Goal: Information Seeking & Learning: Learn about a topic

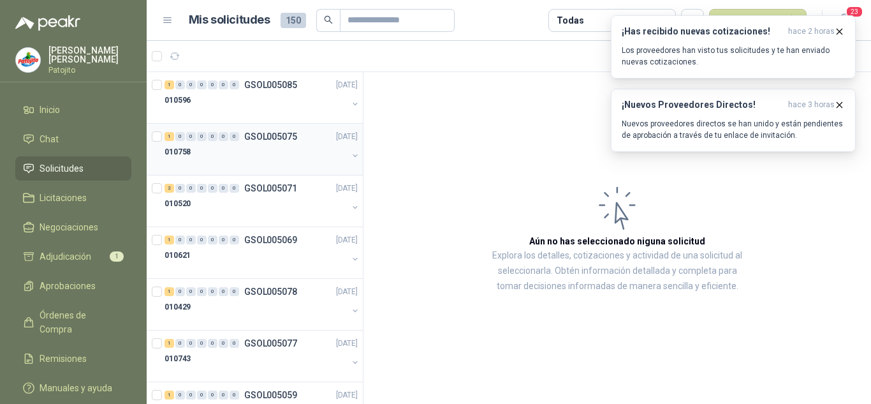
scroll to position [18, 0]
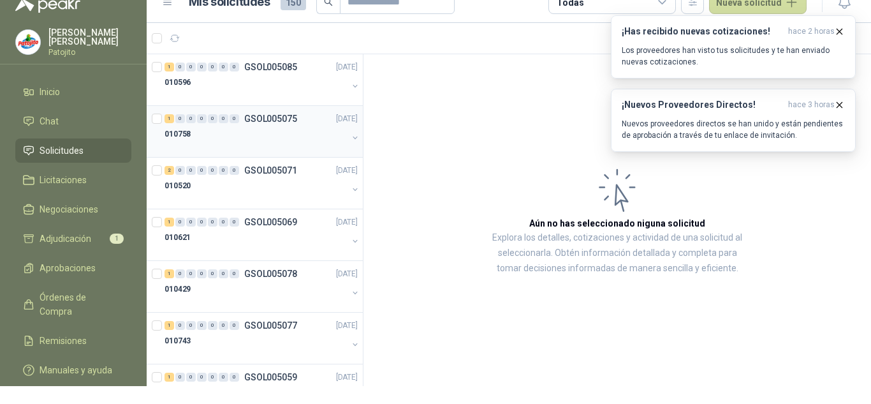
click at [204, 128] on div "010758" at bounding box center [256, 133] width 183 height 15
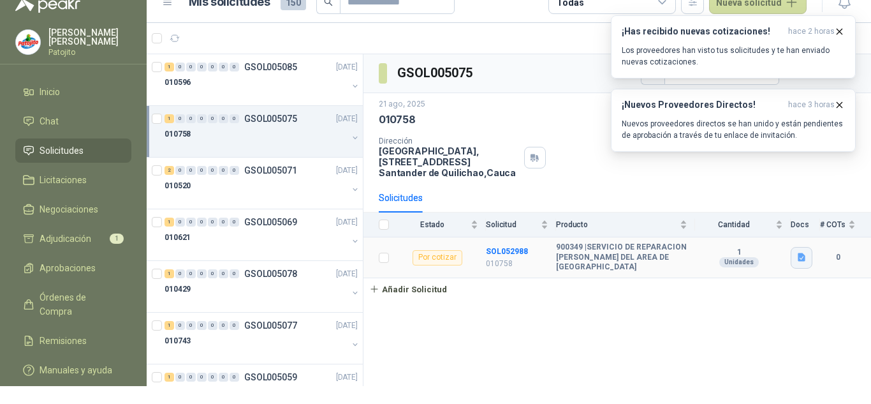
click at [802, 253] on icon "button" at bounding box center [802, 257] width 8 height 8
click at [753, 225] on button "Chapa compresores.jpg" at bounding box center [751, 229] width 106 height 13
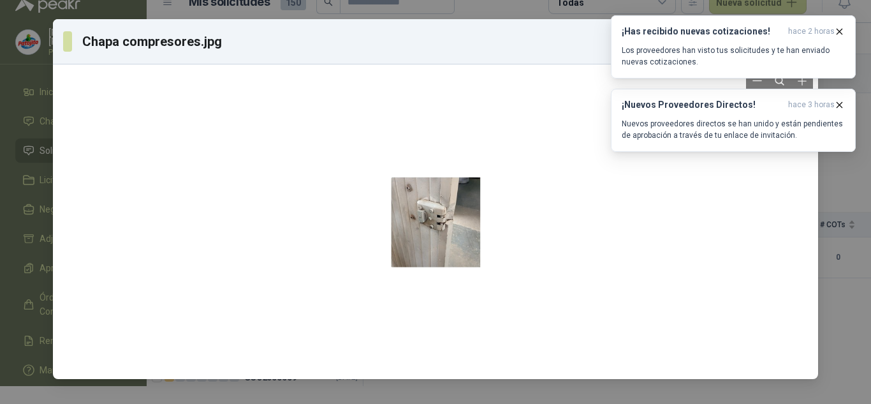
click at [232, 218] on div at bounding box center [435, 222] width 755 height 304
click at [837, 33] on icon "button" at bounding box center [839, 31] width 11 height 11
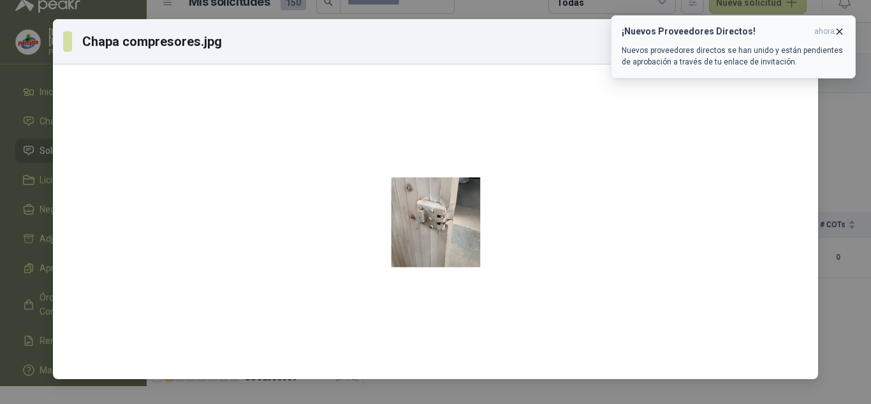
click at [838, 33] on icon "button" at bounding box center [839, 31] width 5 height 5
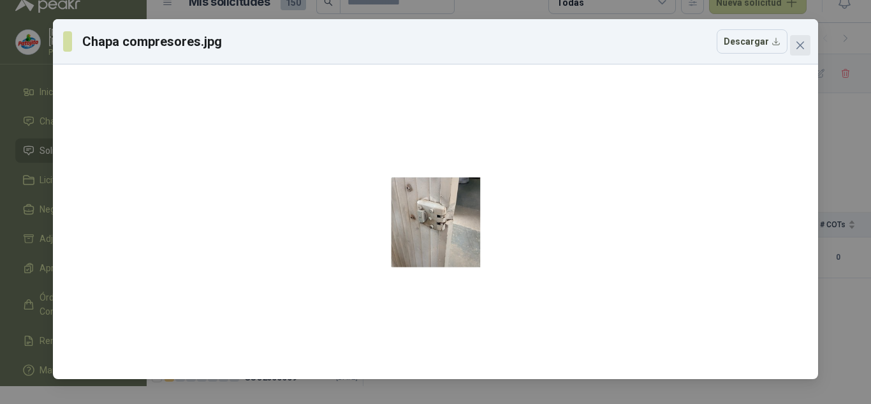
click at [798, 48] on icon "close" at bounding box center [801, 45] width 8 height 8
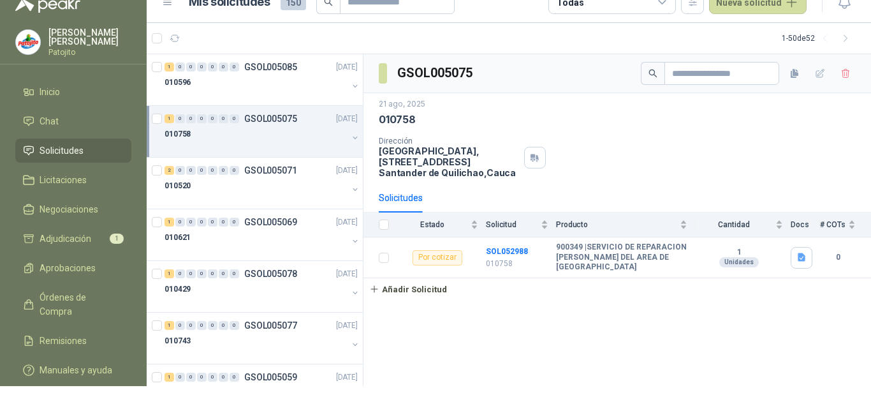
click at [54, 147] on span "Solicitudes" at bounding box center [62, 151] width 44 height 14
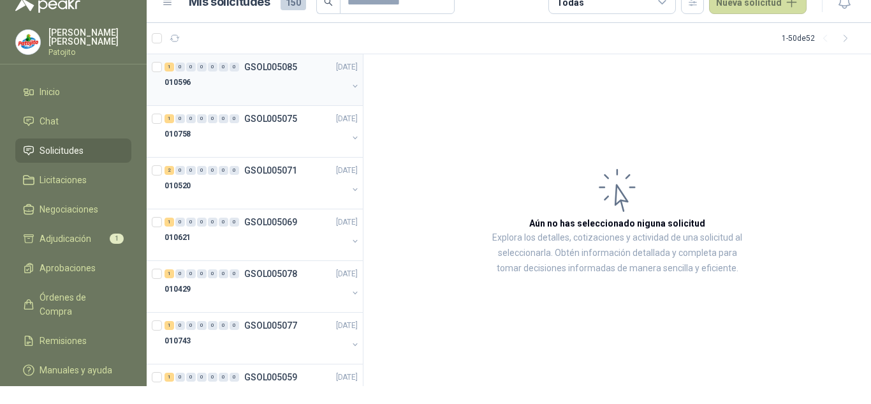
click at [264, 90] on div at bounding box center [256, 95] width 183 height 10
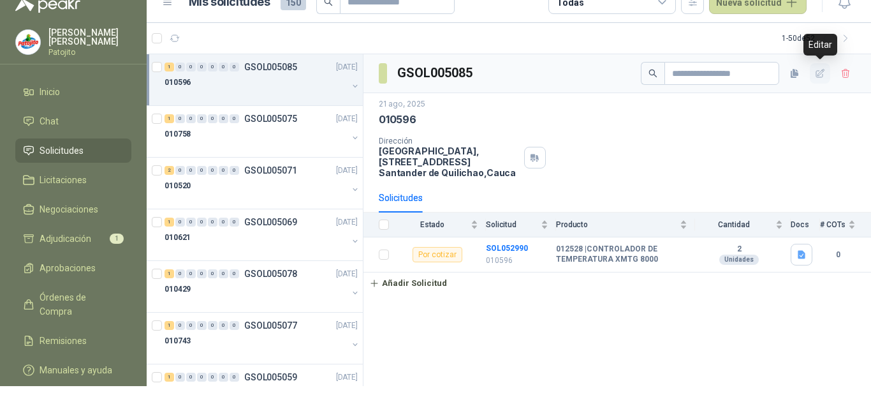
click at [820, 69] on icon "button" at bounding box center [820, 73] width 11 height 11
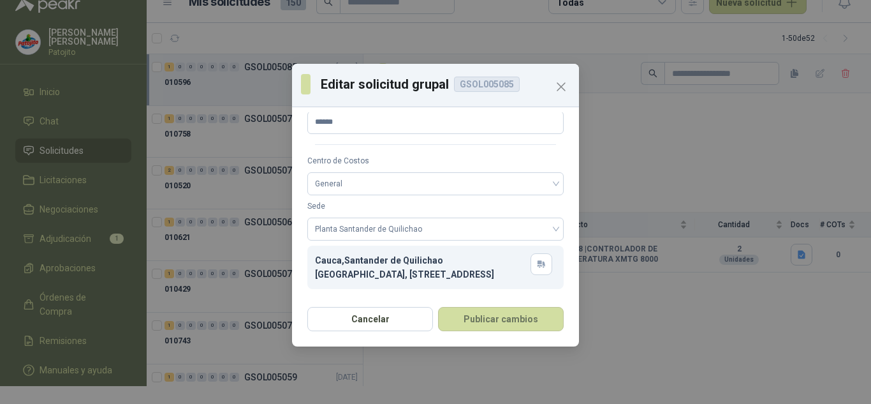
scroll to position [48, 0]
click at [765, 105] on div "Editar solicitud grupal GSOL005085 Nombre del Grupo ****** Centro de Costos Gen…" at bounding box center [435, 202] width 871 height 404
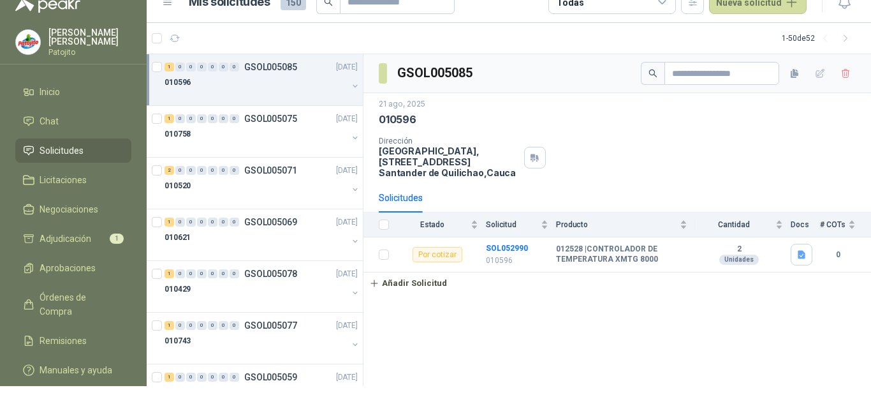
click at [770, 120] on div "010596" at bounding box center [617, 119] width 477 height 13
click at [749, 121] on div "010596" at bounding box center [617, 119] width 477 height 13
click at [73, 155] on span "Solicitudes" at bounding box center [62, 151] width 44 height 14
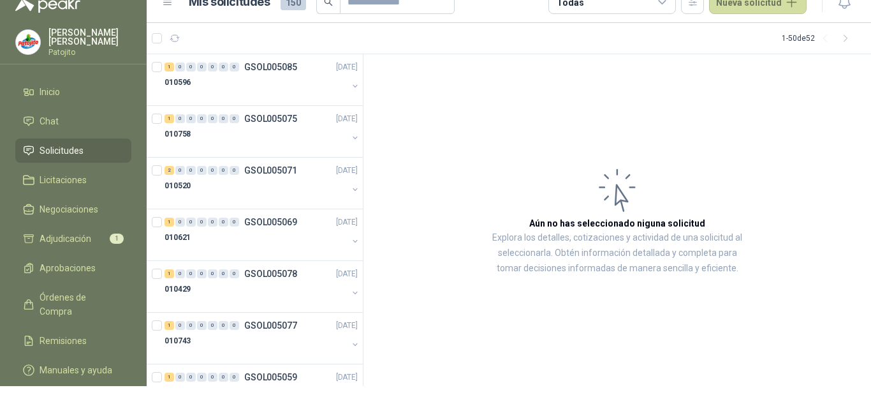
click at [85, 147] on li "Solicitudes" at bounding box center [73, 151] width 101 height 14
click at [199, 181] on div "010520" at bounding box center [256, 185] width 183 height 15
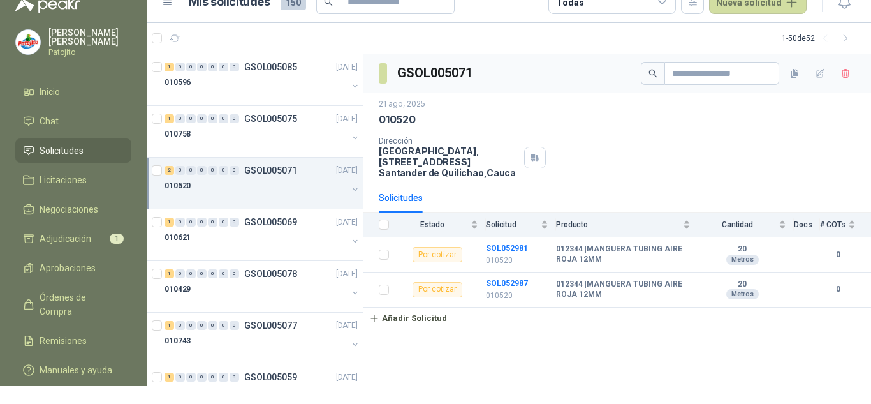
click at [301, 192] on div "010520" at bounding box center [256, 185] width 183 height 15
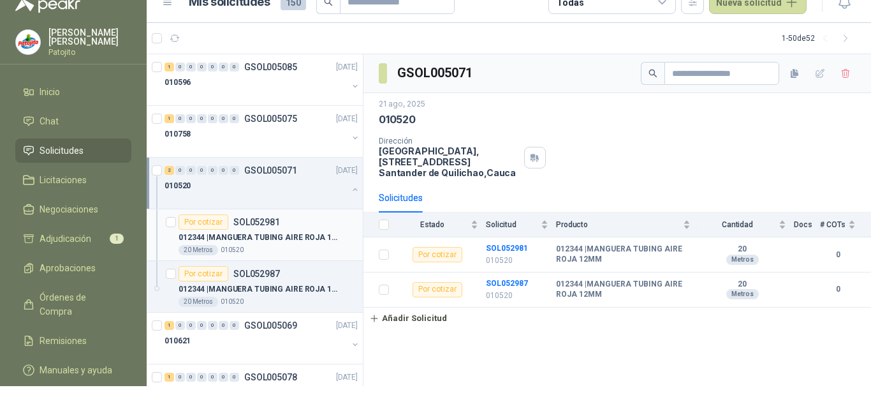
scroll to position [64, 0]
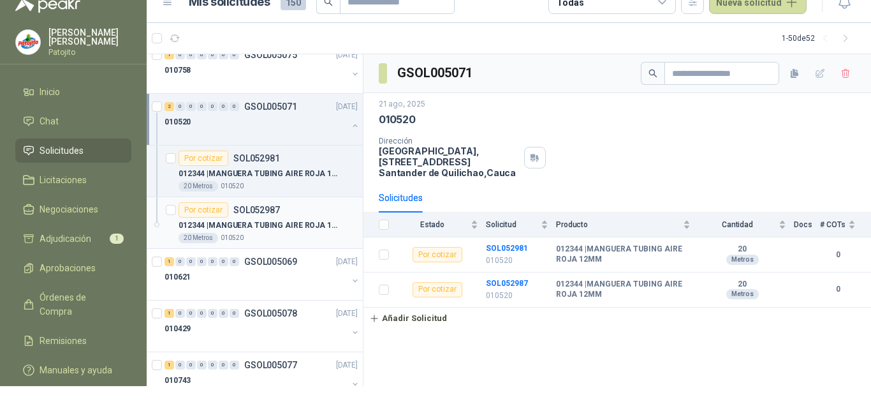
click at [303, 213] on div "Por cotizar SOL052987" at bounding box center [268, 209] width 179 height 15
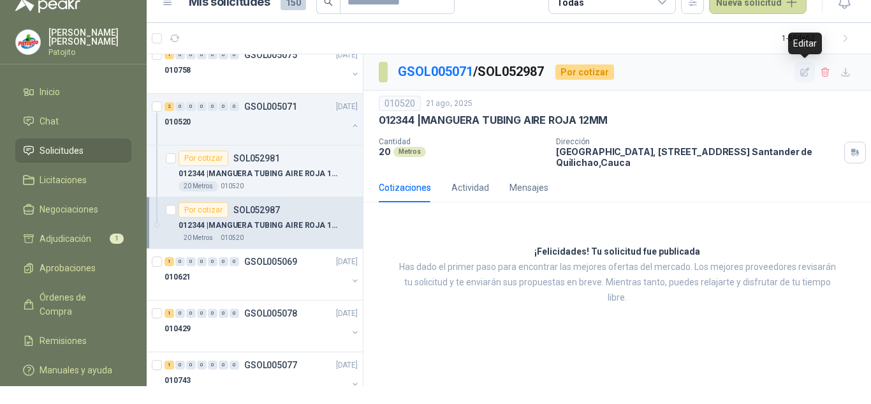
click at [801, 75] on icon "button" at bounding box center [805, 72] width 8 height 8
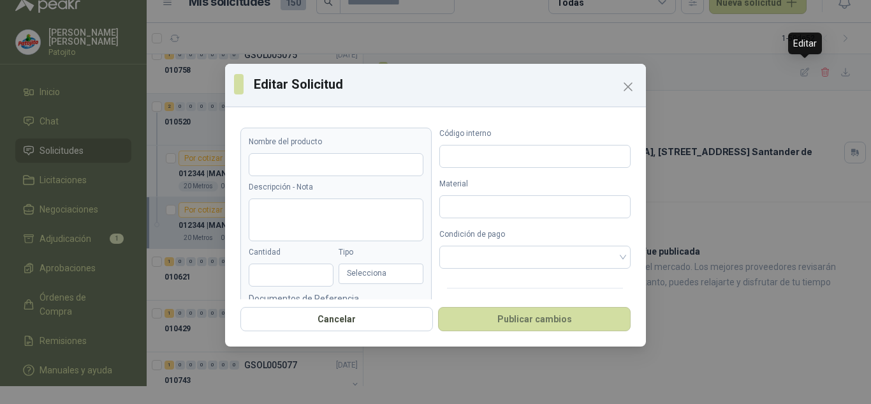
type input "**********"
type input "**"
type input "******"
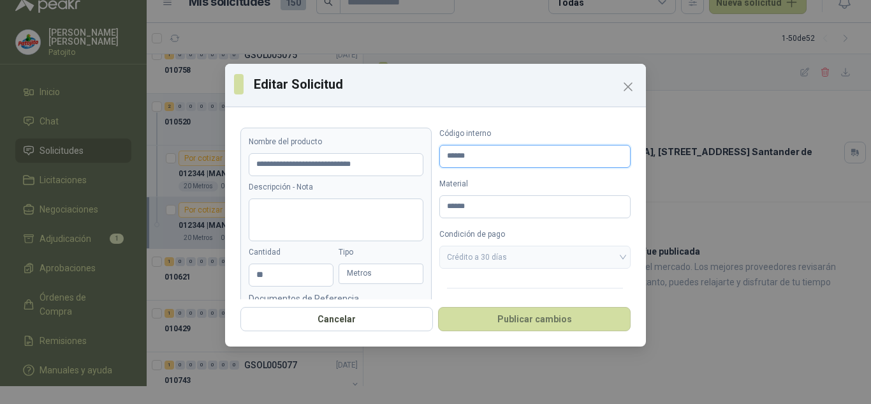
click at [476, 148] on input "******" at bounding box center [534, 156] width 191 height 23
click at [350, 205] on textarea "Descripción - Nota" at bounding box center [336, 219] width 175 height 43
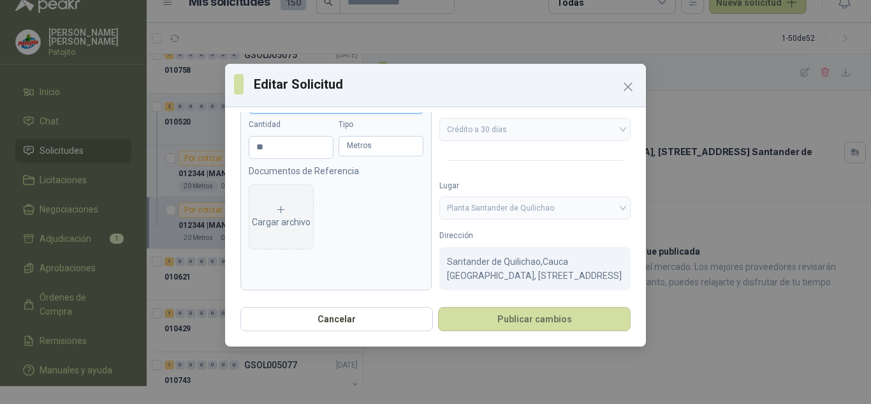
scroll to position [143, 0]
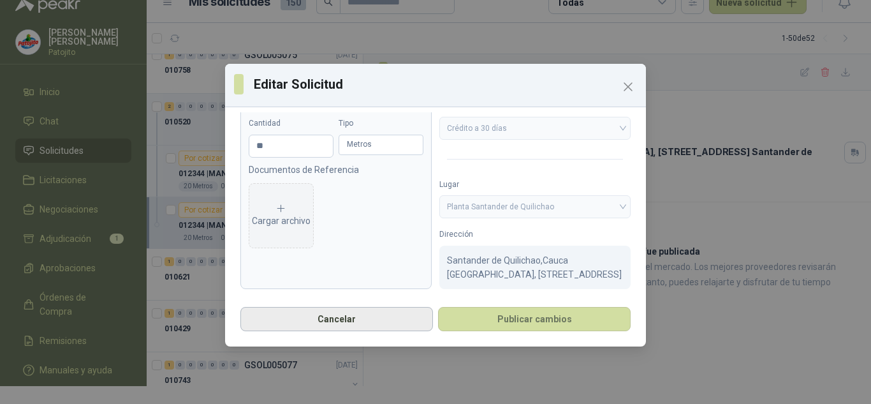
click at [355, 318] on button "Cancelar" at bounding box center [336, 319] width 193 height 24
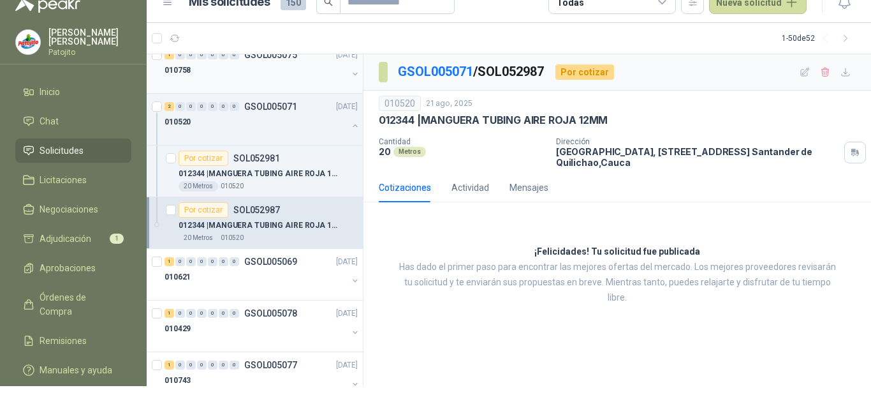
click at [294, 70] on div "010758" at bounding box center [256, 70] width 183 height 15
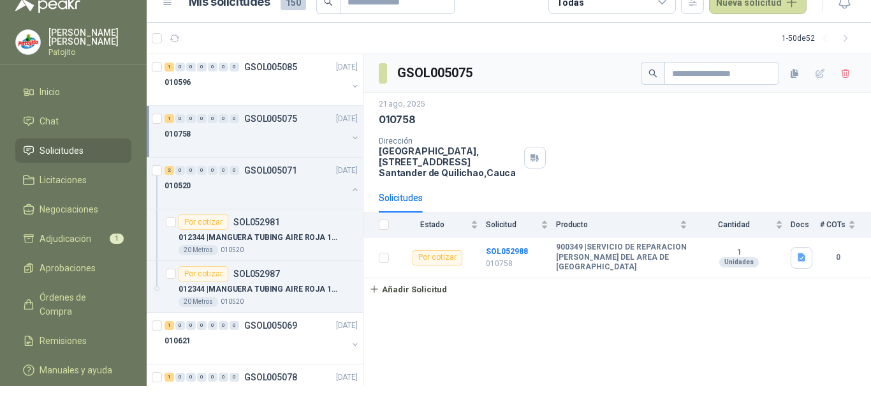
click at [668, 5] on icon at bounding box center [662, 2] width 11 height 11
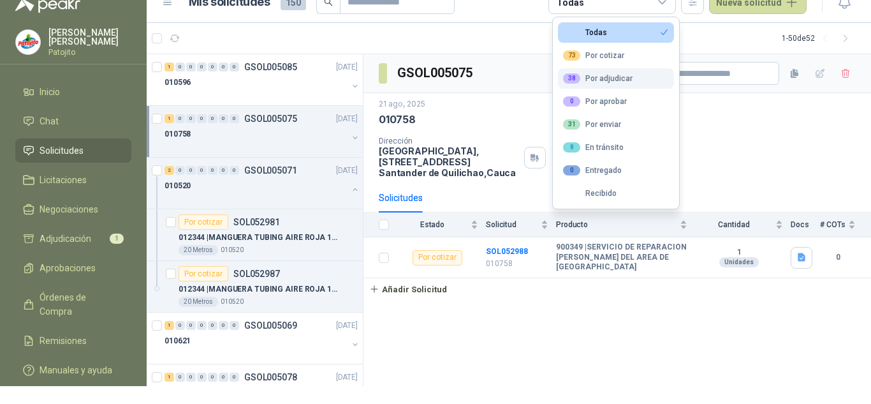
click at [624, 75] on div "38 Por adjudicar" at bounding box center [598, 78] width 70 height 10
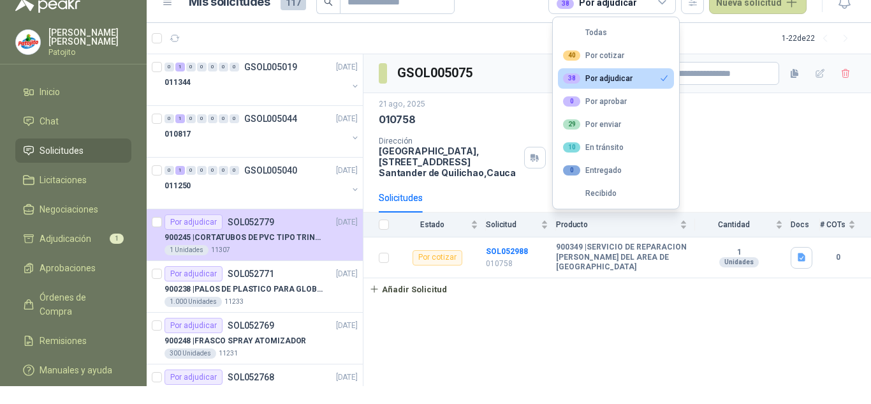
click at [473, 113] on div "010758" at bounding box center [617, 119] width 477 height 13
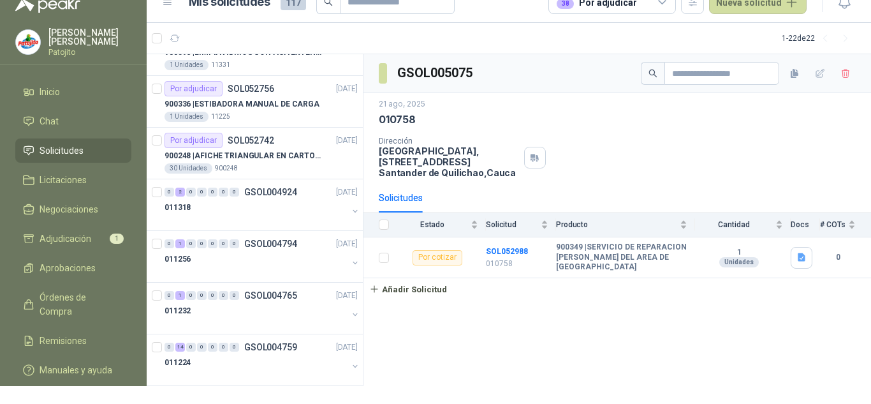
scroll to position [638, 0]
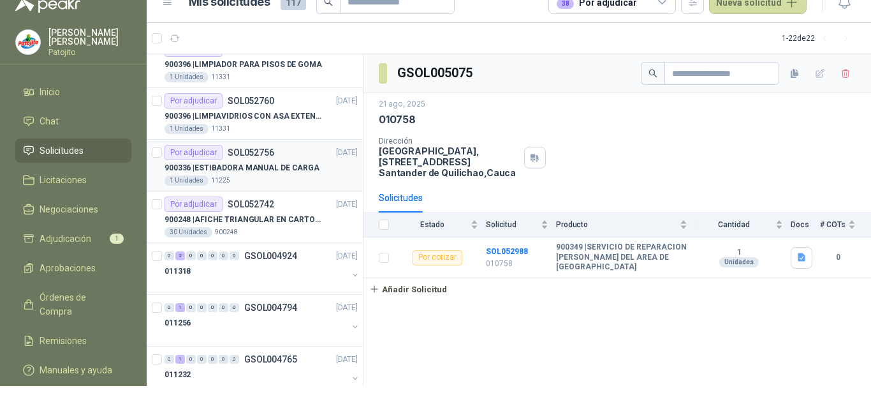
click at [341, 181] on div "1 Unidades 11225" at bounding box center [261, 180] width 193 height 10
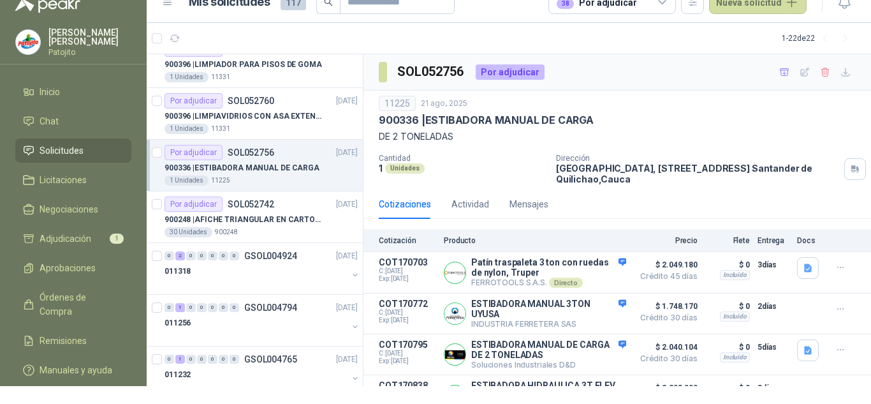
scroll to position [35, 0]
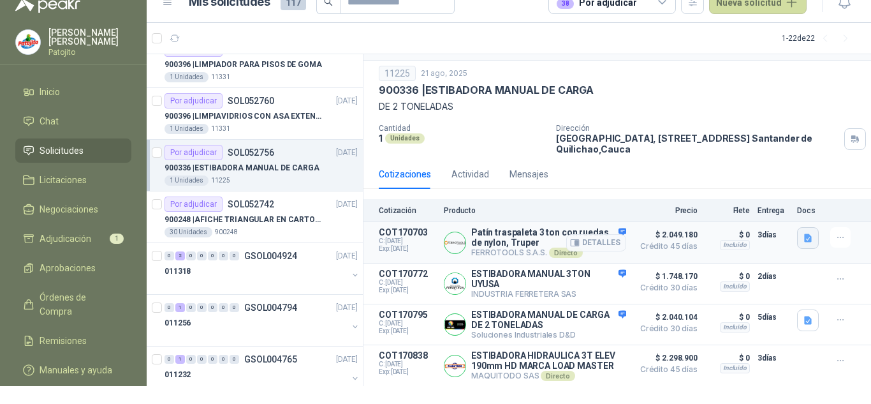
click at [803, 233] on icon "button" at bounding box center [808, 238] width 11 height 11
click at [741, 201] on button "Ficha Técnica - 15083.pdf" at bounding box center [745, 204] width 110 height 13
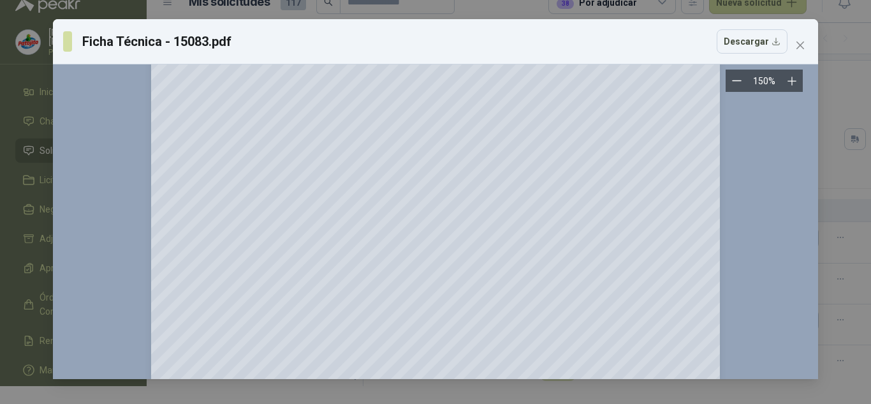
scroll to position [0, 0]
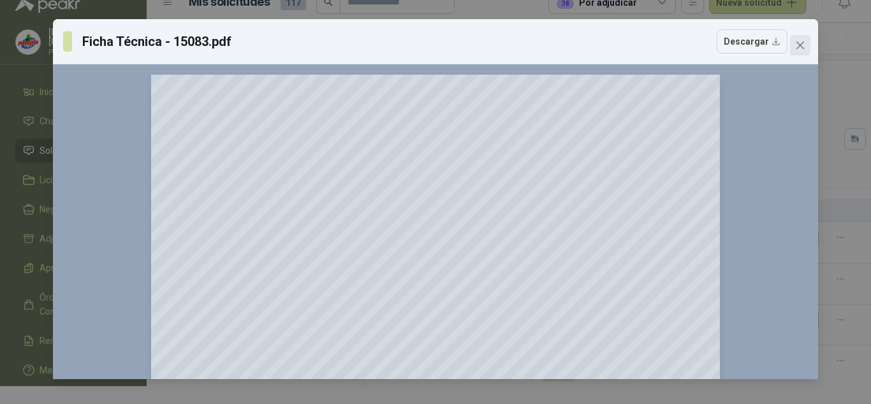
click at [804, 48] on icon "close" at bounding box center [801, 45] width 8 height 8
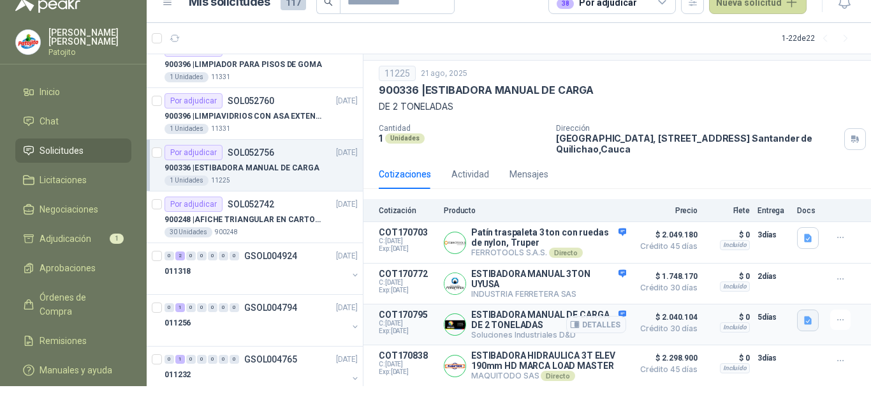
click at [803, 319] on icon "button" at bounding box center [808, 320] width 11 height 11
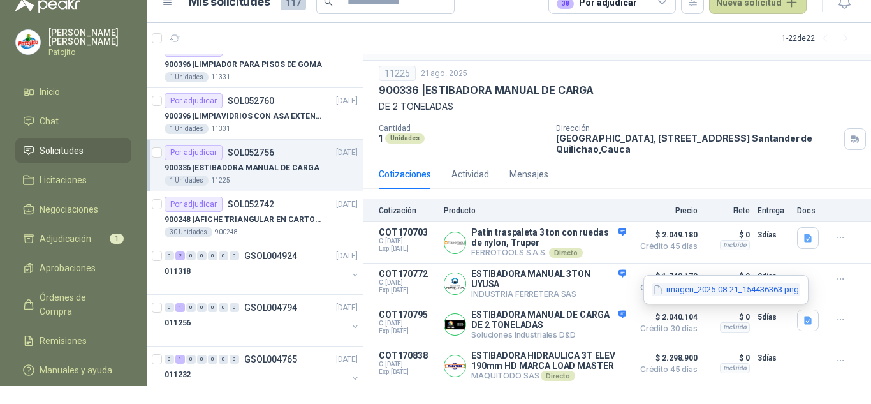
click at [714, 283] on button "imagen_2025-08-21_154436363.png" at bounding box center [726, 289] width 149 height 13
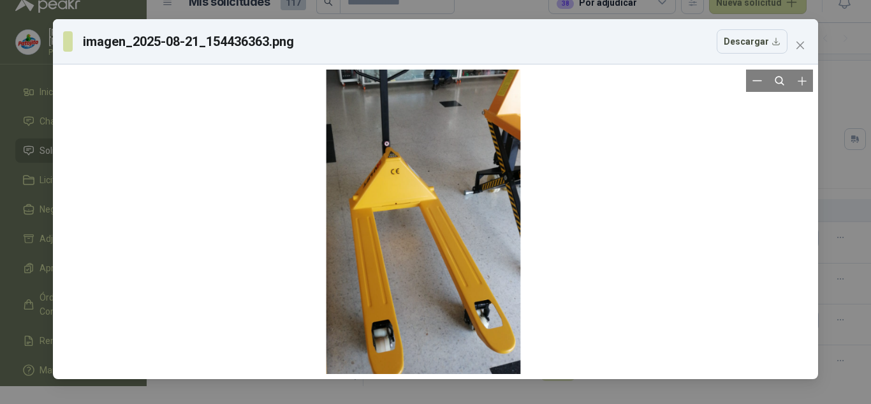
drag, startPoint x: 637, startPoint y: 231, endPoint x: 625, endPoint y: 219, distance: 17.1
click at [625, 219] on div at bounding box center [435, 222] width 755 height 304
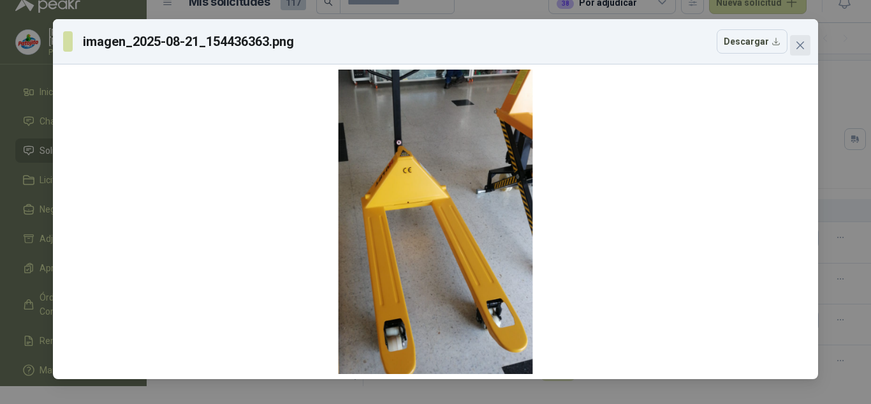
click at [806, 52] on button "Close" at bounding box center [800, 45] width 20 height 20
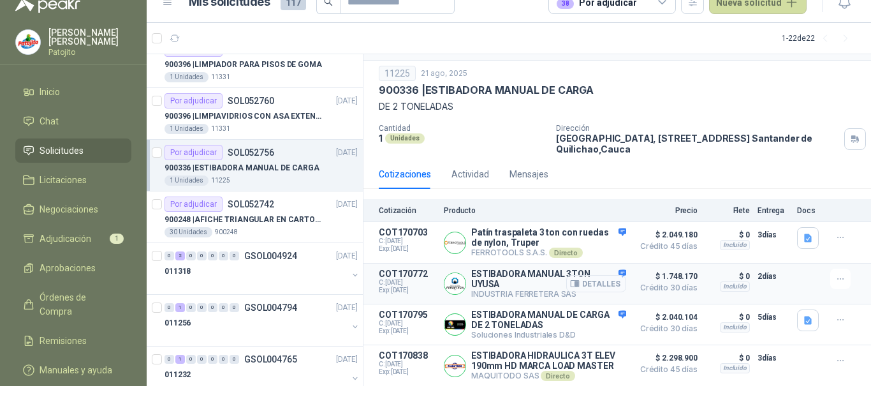
click at [600, 283] on button "Detalles" at bounding box center [596, 283] width 60 height 17
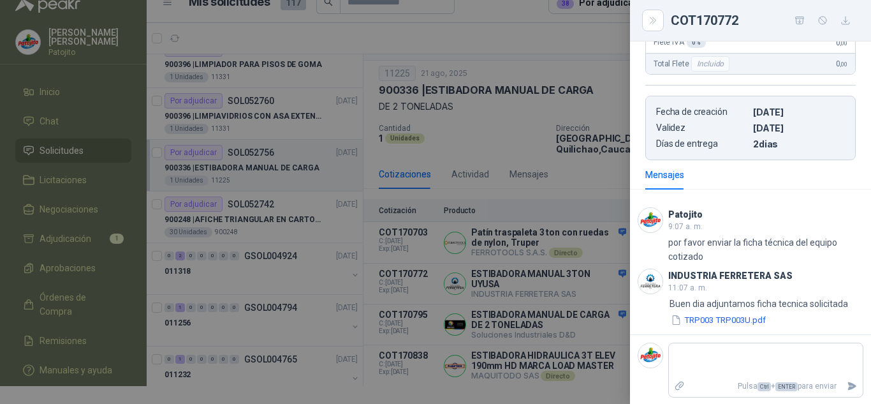
scroll to position [311, 0]
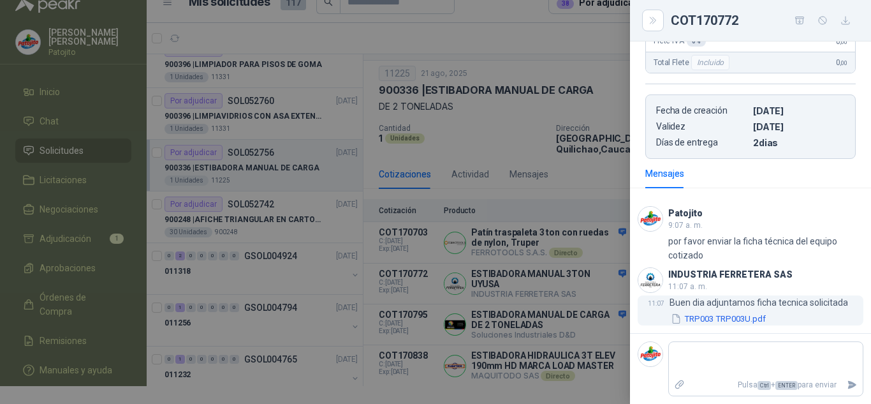
click at [724, 313] on button "TRP003 TRP003U.pdf" at bounding box center [719, 318] width 98 height 13
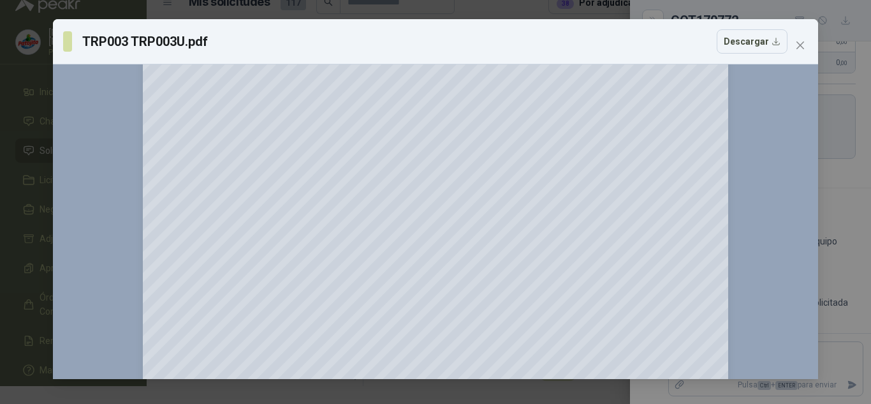
scroll to position [81, 0]
click at [802, 47] on icon "close" at bounding box center [801, 45] width 8 height 8
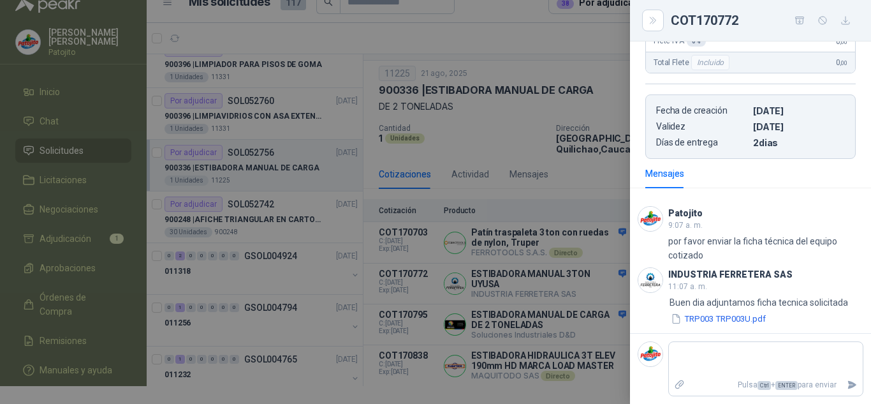
click at [547, 109] on div at bounding box center [435, 202] width 871 height 404
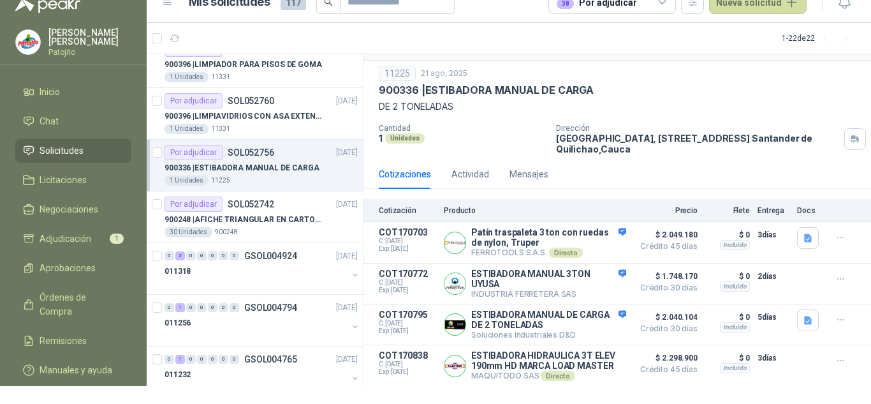
click at [673, 75] on div "11225 [DATE]" at bounding box center [617, 73] width 477 height 15
click at [675, 94] on div "11225 [DATE] 900336 | ESTIBADORA MANUAL DE CARGA DE 2 TONELADAS" at bounding box center [617, 90] width 477 height 48
click at [480, 100] on p "DE 2 TONELADAS" at bounding box center [617, 107] width 477 height 14
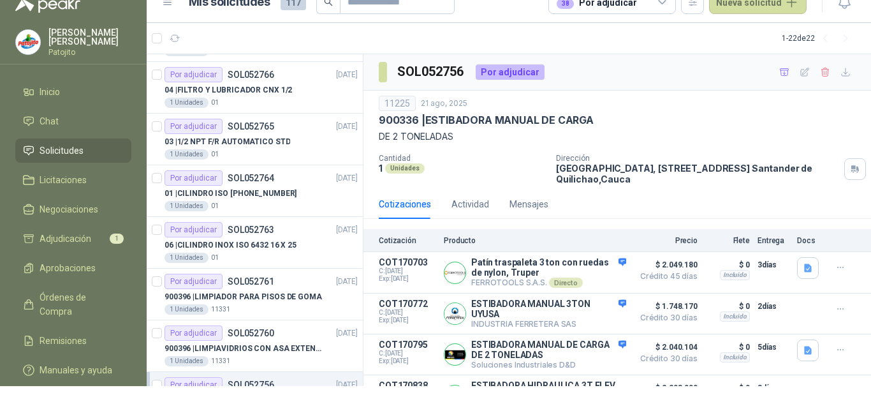
scroll to position [446, 0]
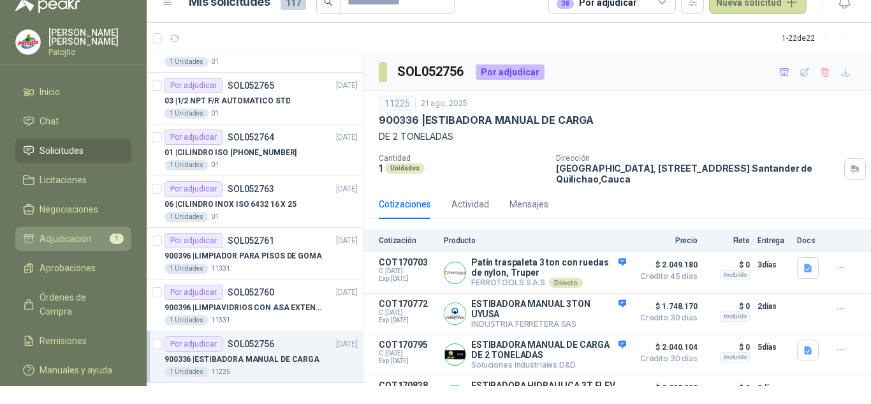
click at [84, 232] on span "Adjudicación" at bounding box center [66, 239] width 52 height 14
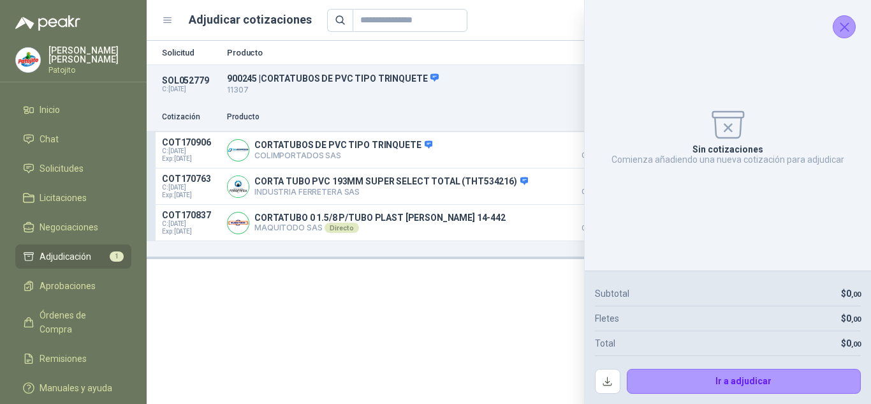
click at [851, 29] on icon "Cerrar" at bounding box center [845, 27] width 16 height 16
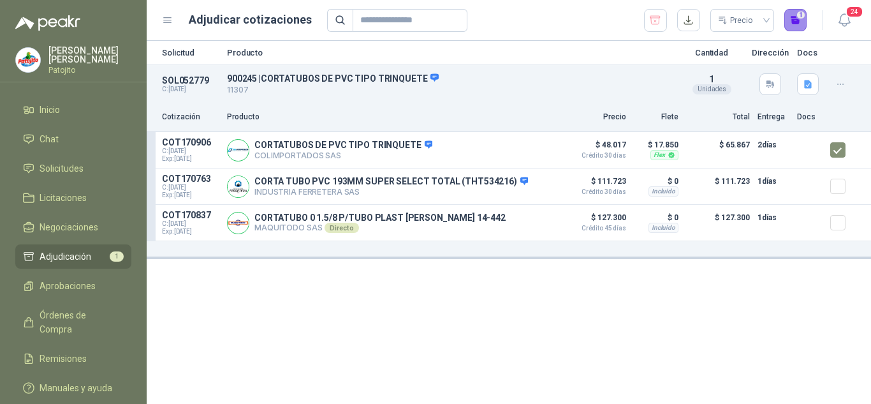
click at [790, 19] on button "1" at bounding box center [796, 20] width 23 height 23
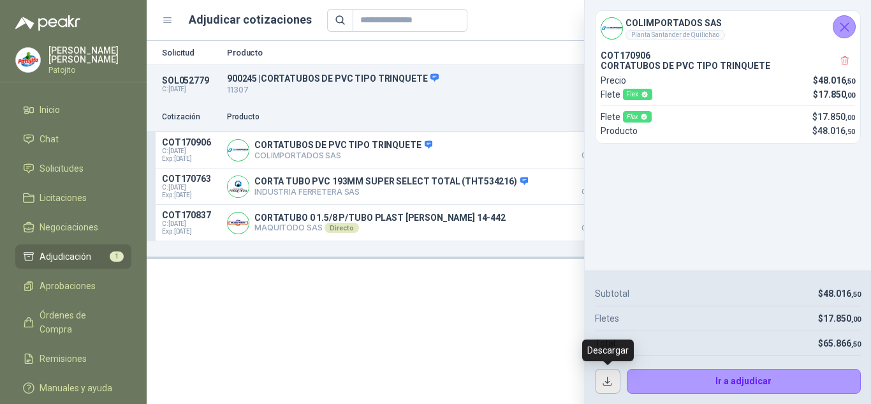
click at [600, 380] on button "button" at bounding box center [608, 382] width 26 height 26
click at [840, 32] on icon "Cerrar" at bounding box center [845, 27] width 16 height 16
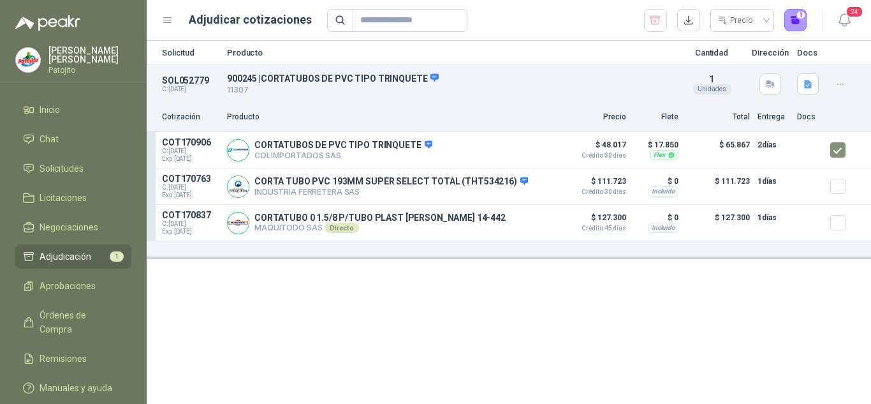
click at [166, 19] on icon at bounding box center [167, 20] width 11 height 11
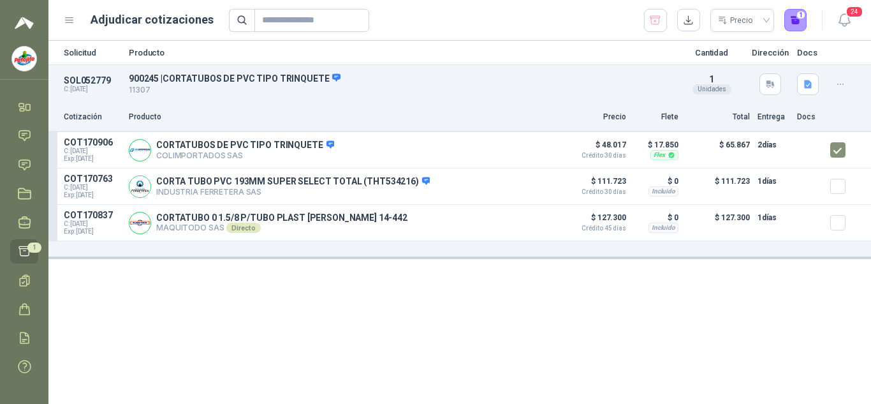
click at [72, 13] on div "Adjudicar cotizaciones Precio 1" at bounding box center [435, 20] width 743 height 23
click at [68, 20] on icon at bounding box center [70, 20] width 8 height 5
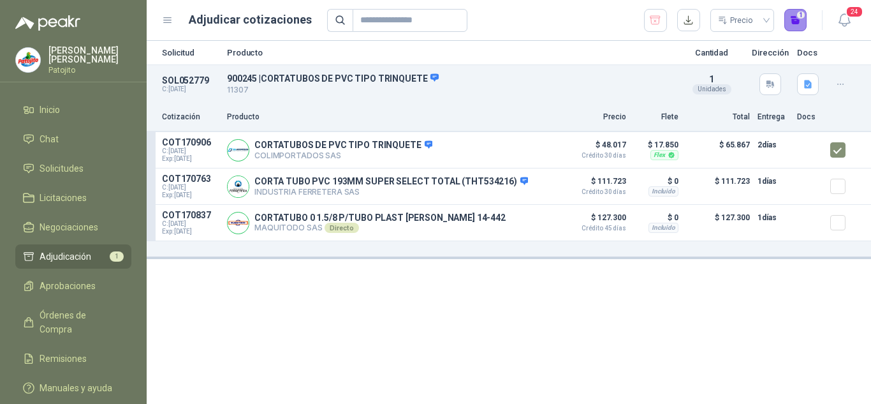
click at [799, 17] on button "1" at bounding box center [796, 20] width 23 height 23
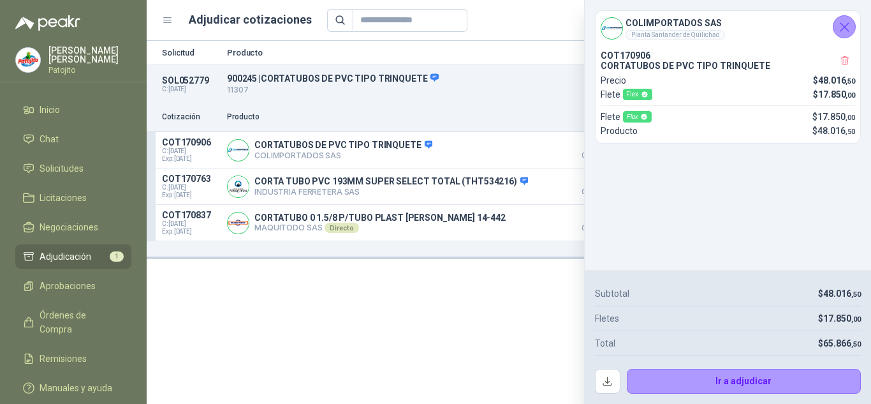
click at [841, 26] on icon "Cerrar" at bounding box center [845, 27] width 16 height 16
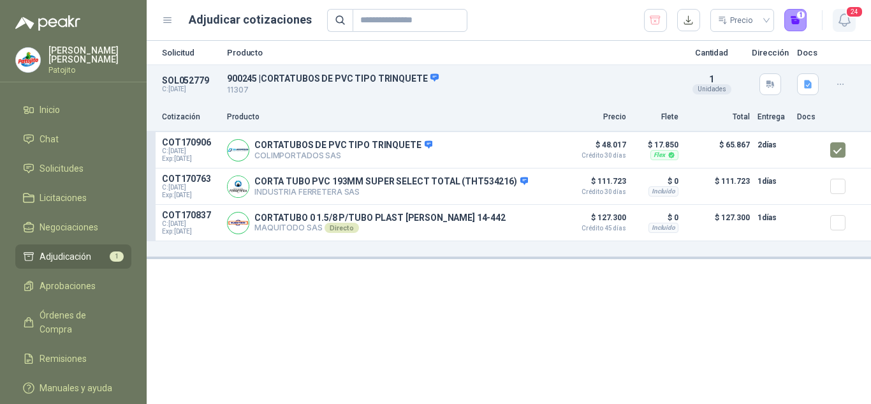
click at [846, 19] on icon "button" at bounding box center [845, 20] width 16 height 16
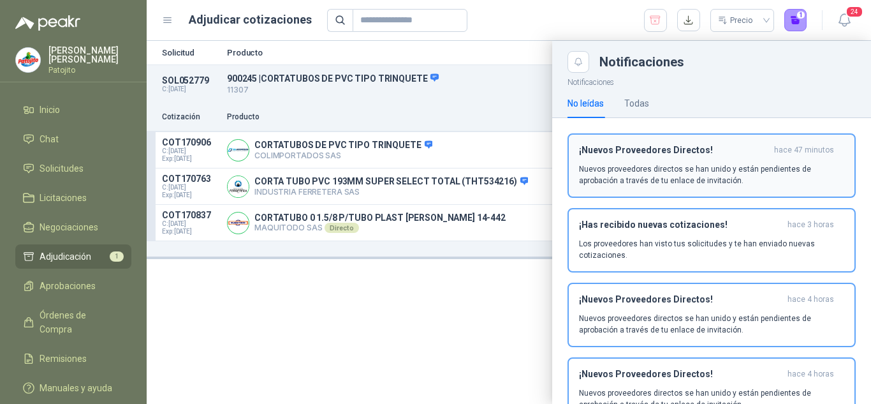
scroll to position [64, 0]
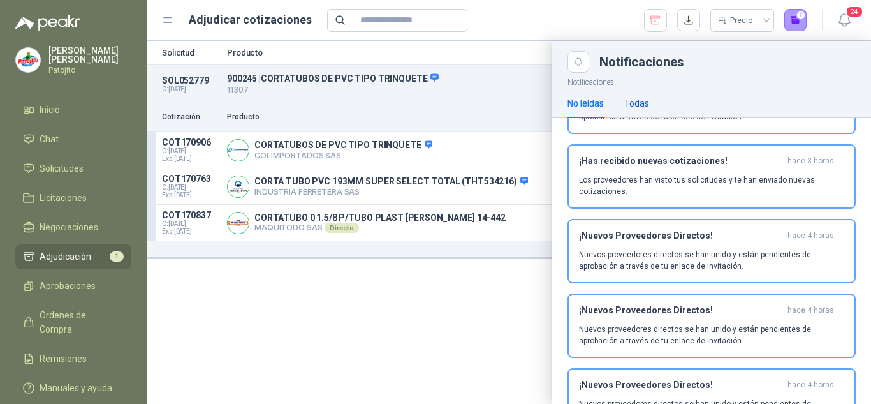
click at [638, 104] on div "Todas" at bounding box center [636, 103] width 25 height 14
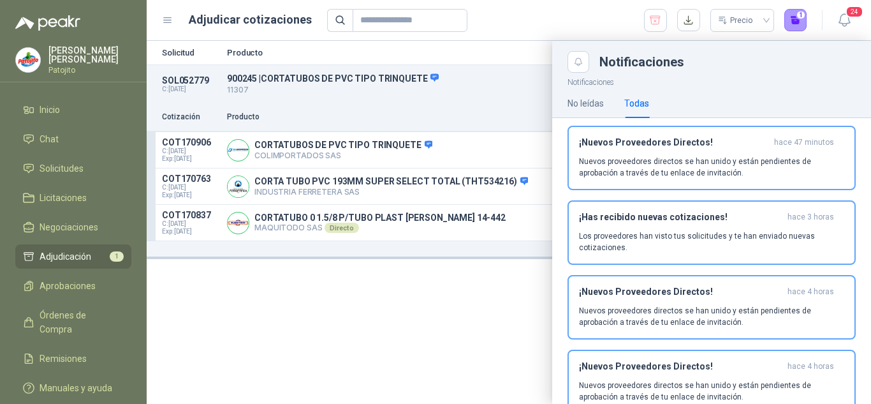
scroll to position [0, 0]
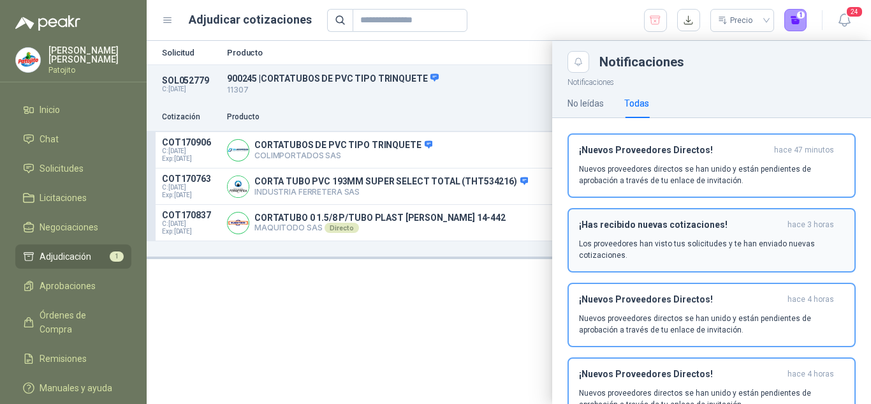
click at [675, 227] on h3 "¡Has recibido nuevas cotizaciones!" at bounding box center [680, 224] width 203 height 11
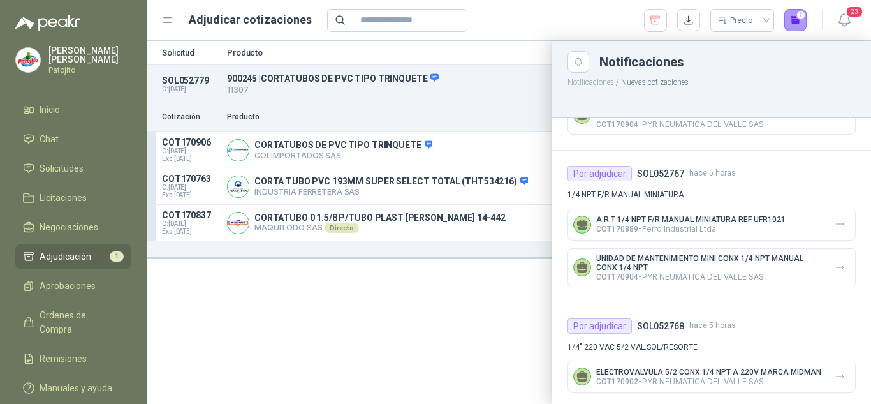
scroll to position [841, 0]
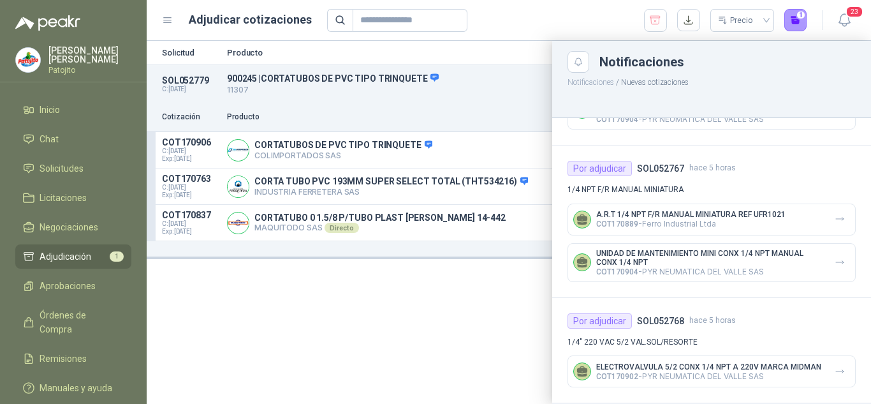
click at [210, 276] on div at bounding box center [509, 222] width 725 height 363
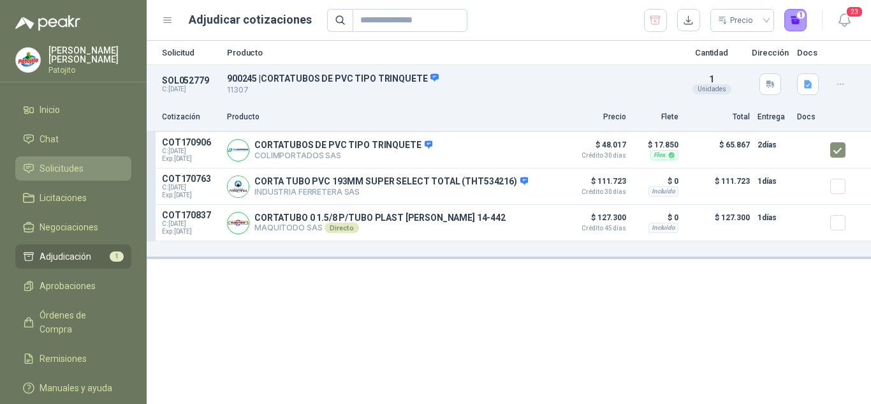
click at [64, 175] on span "Solicitudes" at bounding box center [62, 168] width 44 height 14
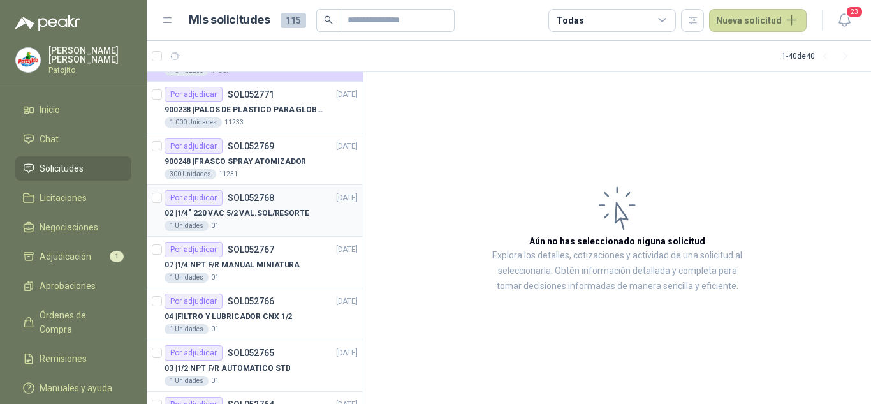
scroll to position [957, 0]
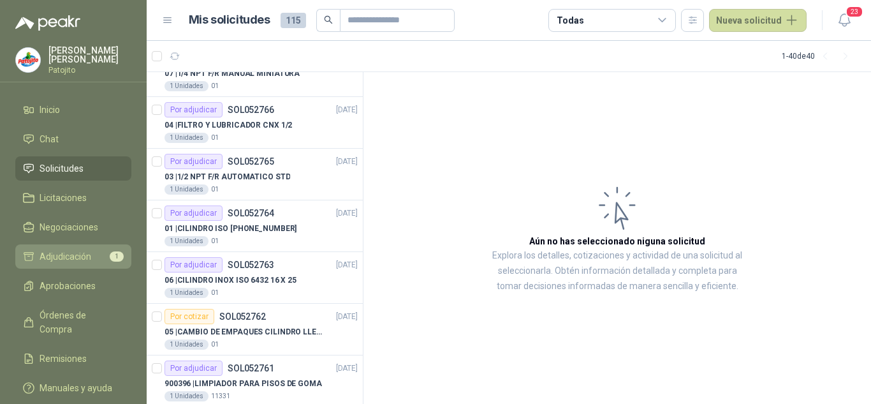
click at [75, 247] on link "Adjudicación 1" at bounding box center [73, 256] width 116 height 24
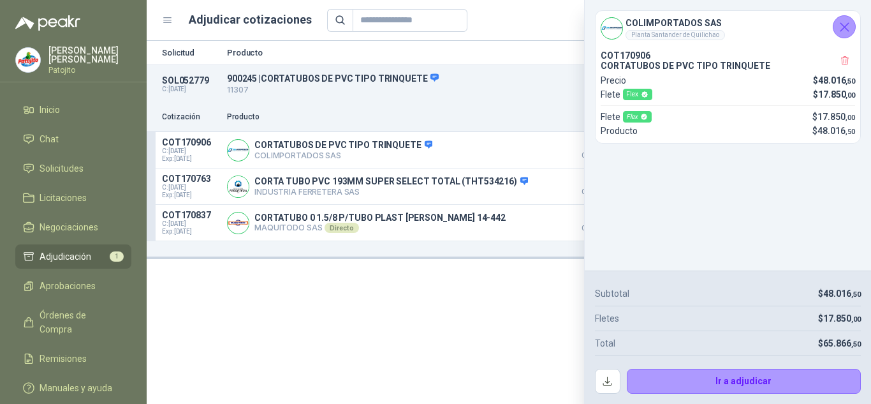
click at [846, 27] on icon "Cerrar" at bounding box center [845, 27] width 8 height 8
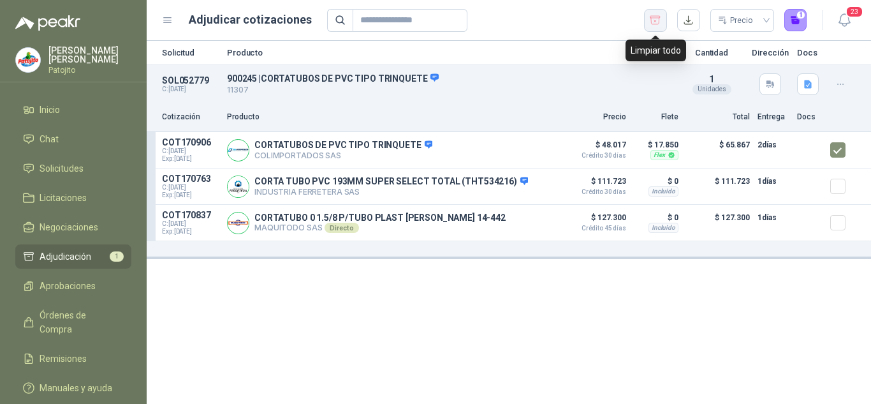
click at [655, 26] on icon "button" at bounding box center [655, 20] width 12 height 13
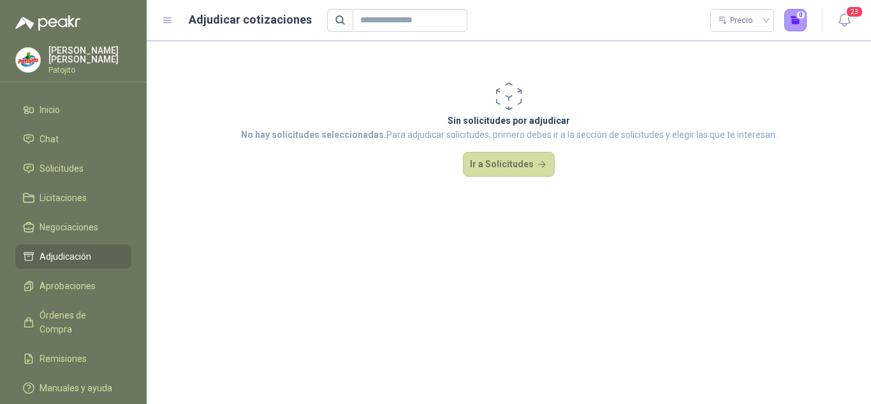
click at [19, 251] on link "Adjudicación" at bounding box center [73, 256] width 116 height 24
click at [73, 170] on span "Solicitudes" at bounding box center [62, 168] width 44 height 14
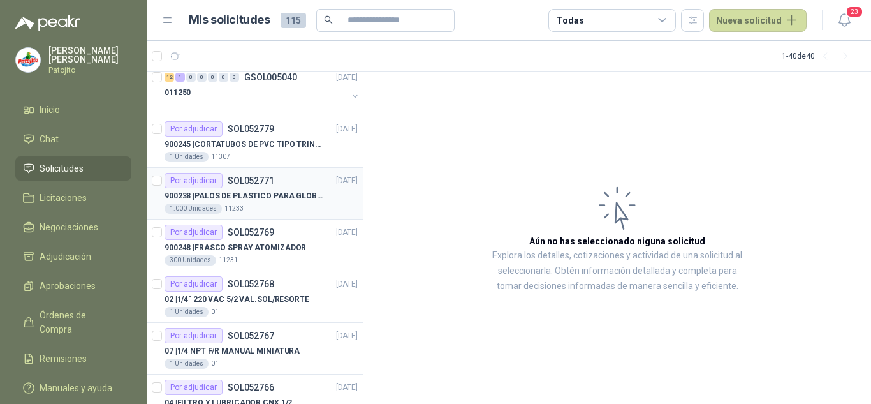
scroll to position [702, 0]
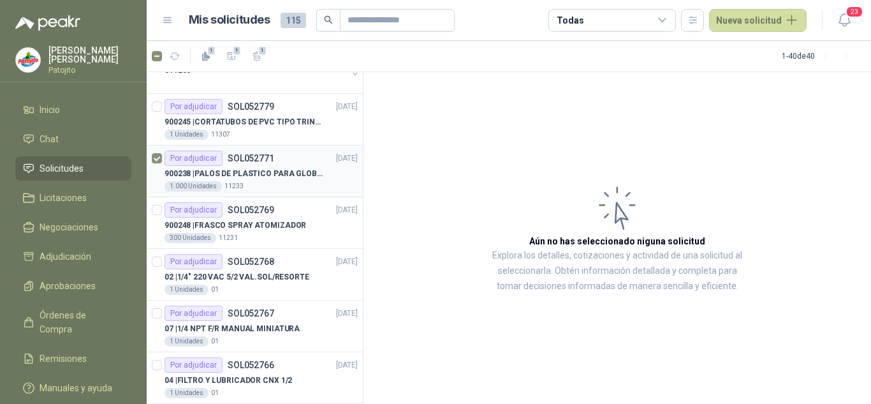
click at [320, 167] on div "900238 | PALOS DE PLASTICO PARA GLOBOS" at bounding box center [261, 173] width 193 height 15
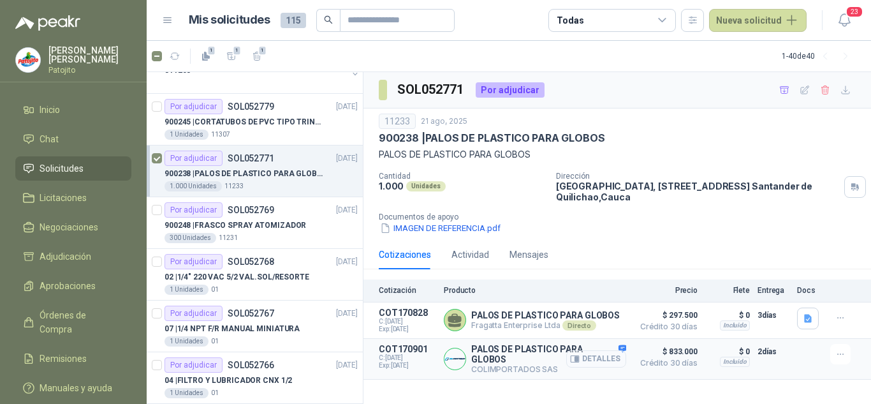
click at [593, 360] on button "Detalles" at bounding box center [596, 358] width 60 height 17
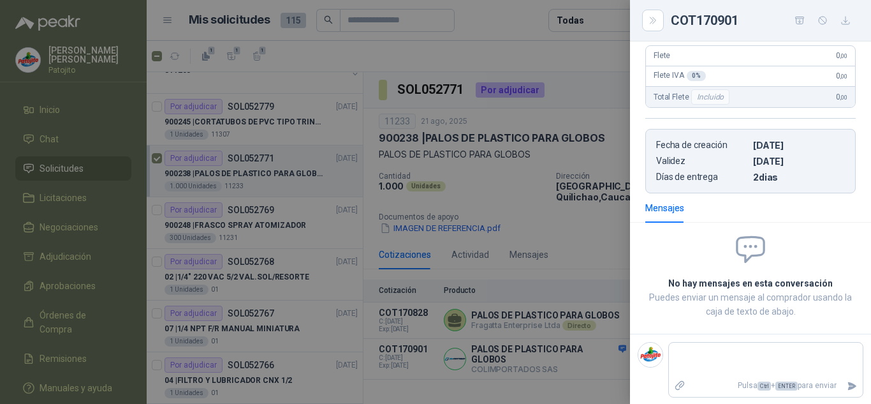
scroll to position [278, 0]
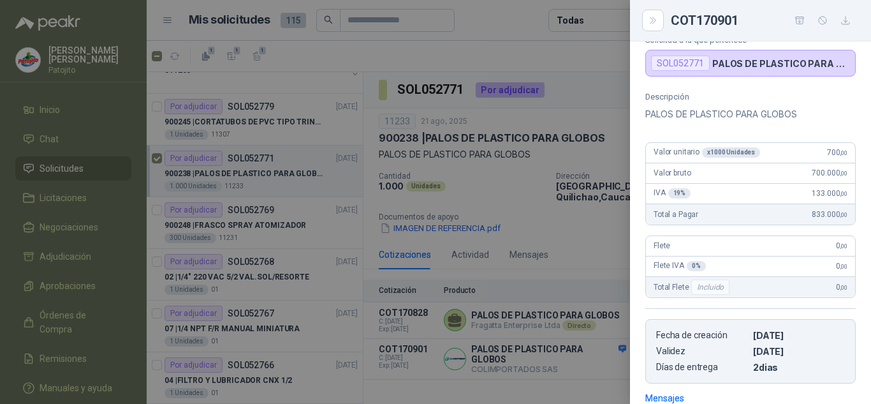
click at [581, 231] on div at bounding box center [435, 202] width 871 height 404
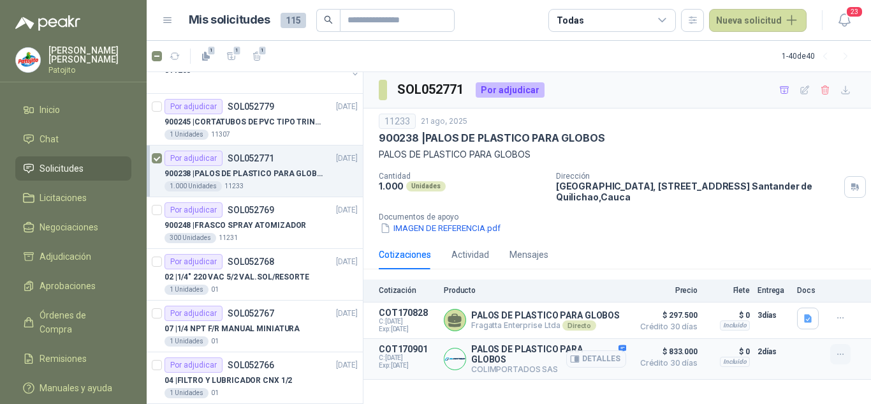
click at [841, 356] on icon "button" at bounding box center [841, 354] width 11 height 11
click at [750, 382] on div "SOL052771 Por adjudicar 11233 [DATE] 900238 | PALOS DE PLASTICO PARA GLOBOS PAL…" at bounding box center [618, 238] width 508 height 332
click at [467, 250] on div "Actividad" at bounding box center [471, 254] width 38 height 14
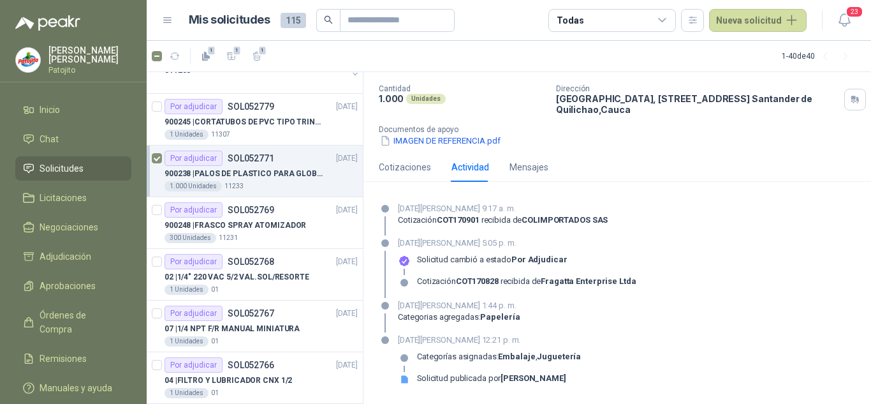
scroll to position [89, 0]
click at [398, 171] on div "Cotizaciones" at bounding box center [405, 166] width 52 height 14
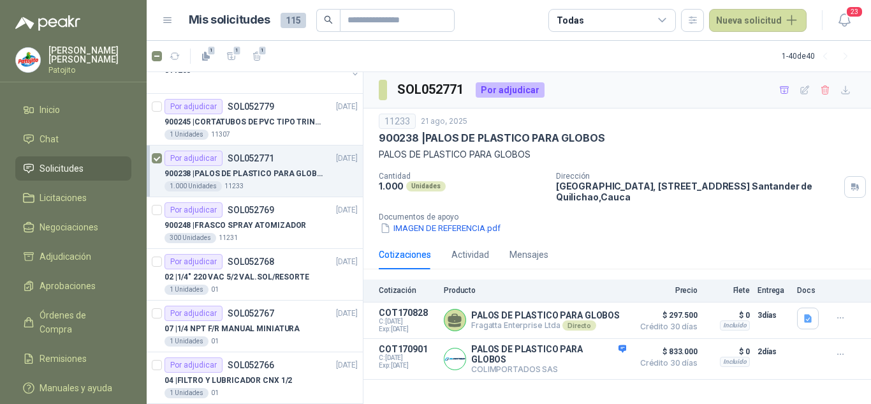
scroll to position [0, 0]
click at [591, 357] on button "Detalles" at bounding box center [596, 358] width 60 height 17
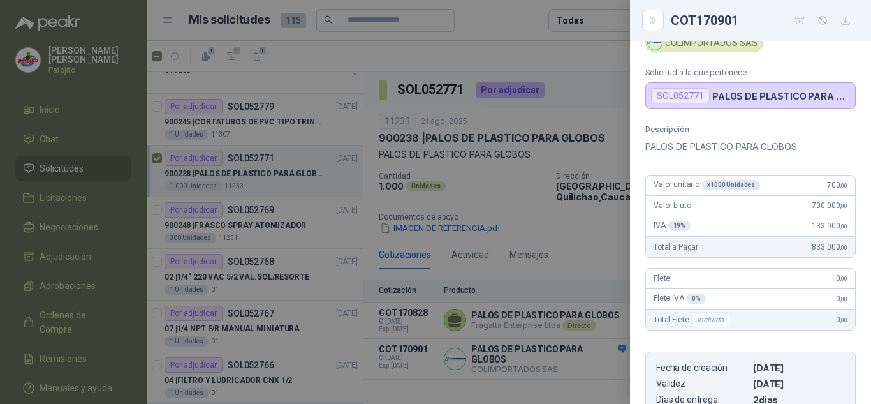
scroll to position [23, 0]
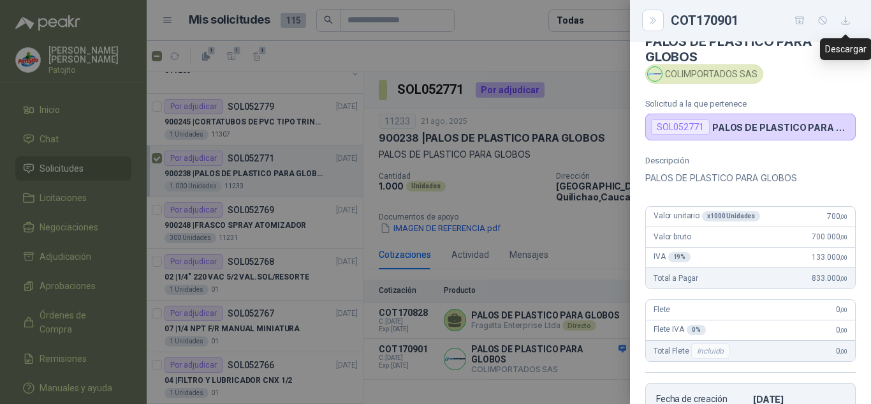
click at [848, 19] on icon "button" at bounding box center [846, 20] width 11 height 11
